Goal: Find specific page/section: Find specific page/section

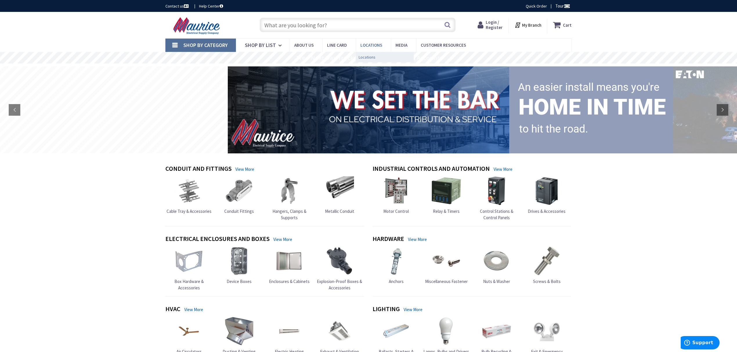
click at [237, 56] on span "Locations" at bounding box center [367, 57] width 17 height 6
type input "Indian Grass Ct, [GEOGRAPHIC_DATA], [GEOGRAPHIC_DATA], [GEOGRAPHIC_DATA]"
